Goal: Find specific page/section: Find specific page/section

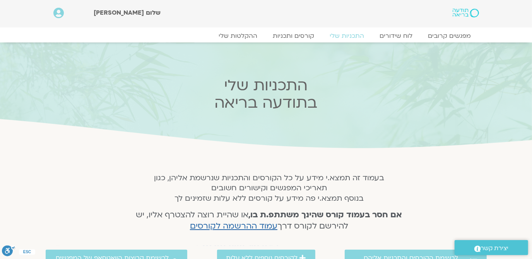
drag, startPoint x: 346, startPoint y: 82, endPoint x: 334, endPoint y: 84, distance: 12.1
drag, startPoint x: 334, startPoint y: 84, endPoint x: 450, endPoint y: 35, distance: 125.0
click at [450, 35] on link "מפגשים קרובים" at bounding box center [449, 35] width 70 height 9
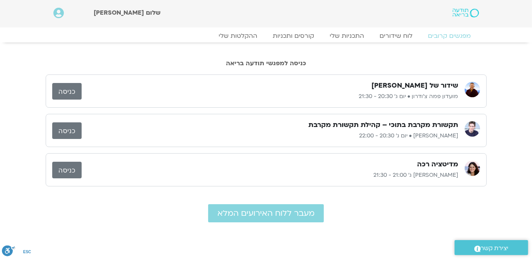
click at [68, 130] on link "כניסה" at bounding box center [66, 131] width 29 height 17
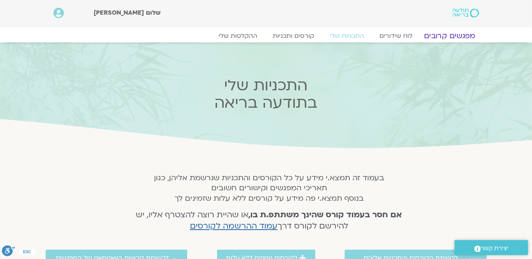
click at [455, 34] on link "מפגשים קרובים" at bounding box center [449, 35] width 70 height 9
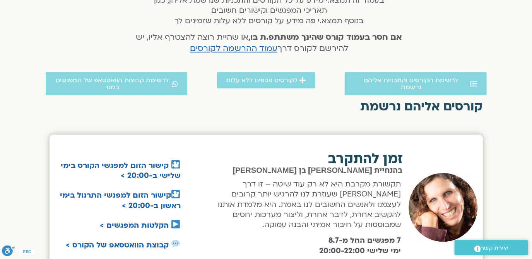
scroll to position [188, 0]
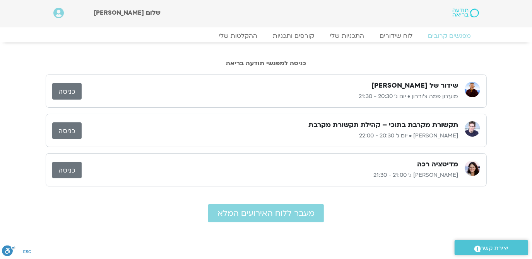
click at [68, 87] on link "כניסה" at bounding box center [66, 91] width 29 height 17
